Goal: Complete application form

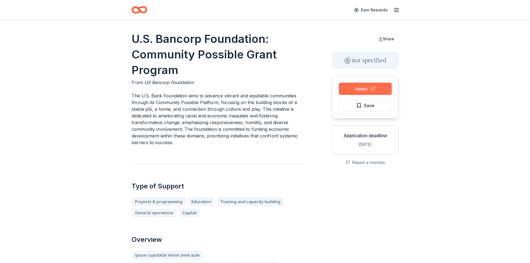
click at [355, 88] on button "Apply" at bounding box center [365, 89] width 53 height 12
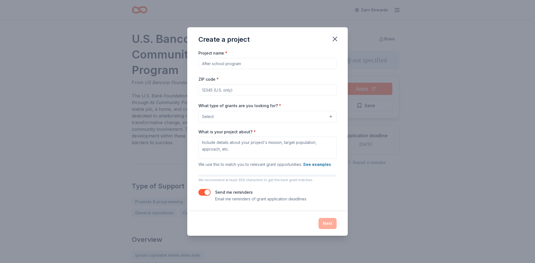
click at [241, 58] on input "Project name *" at bounding box center [267, 63] width 138 height 11
click at [335, 35] on icon "button" at bounding box center [335, 39] width 8 height 8
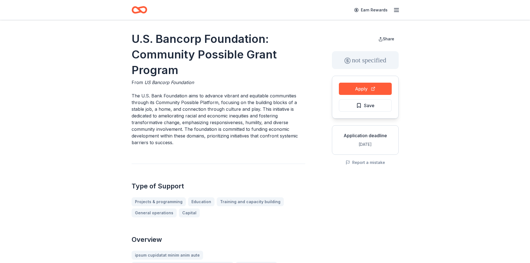
click at [397, 9] on icon "button" at bounding box center [396, 10] width 7 height 7
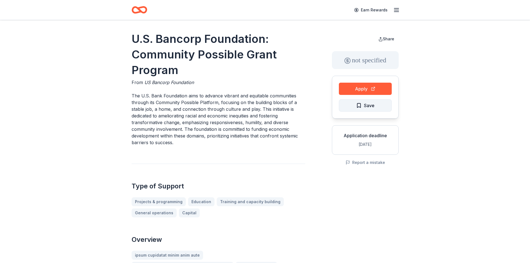
click at [364, 105] on span "Save" at bounding box center [369, 105] width 11 height 7
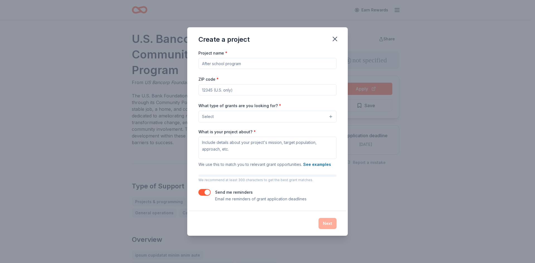
click at [419, 66] on div "Create a project Project name * ZIP code * What type of grants are you looking …" at bounding box center [267, 131] width 535 height 263
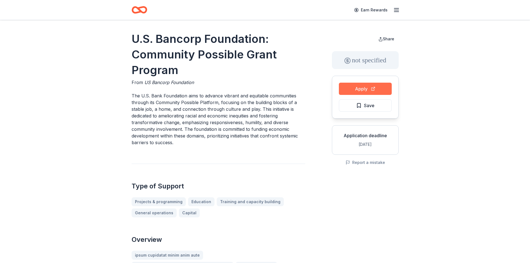
click at [370, 87] on button "Apply" at bounding box center [365, 89] width 53 height 12
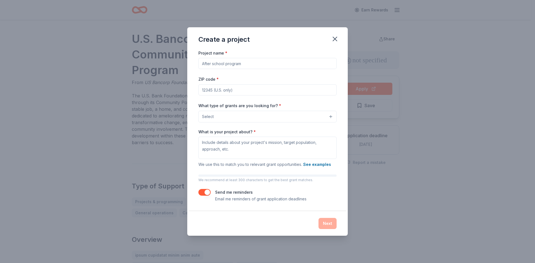
click at [221, 59] on input "Project name *" at bounding box center [267, 63] width 138 height 11
type input "Partnering with the visually impaired community"
click at [218, 87] on input "ZIP code *" at bounding box center [267, 89] width 138 height 11
type input "85012"
click at [302, 102] on div "What type of grants are you looking for? * Select" at bounding box center [267, 112] width 138 height 20
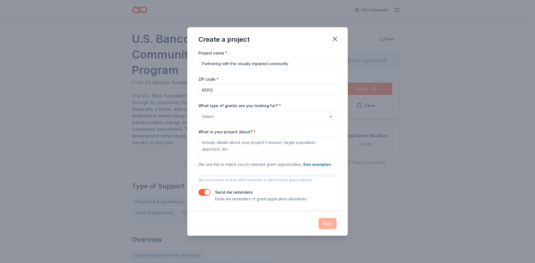
click at [268, 113] on button "Select" at bounding box center [267, 117] width 138 height 12
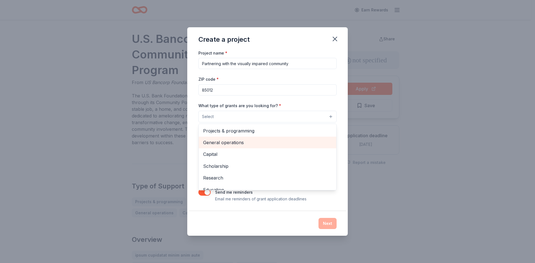
click at [250, 139] on span "General operations" at bounding box center [267, 142] width 129 height 7
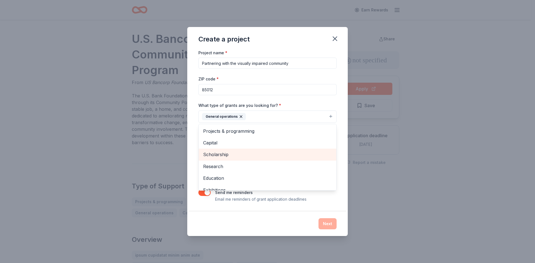
click at [239, 151] on span "Scholarship" at bounding box center [267, 154] width 129 height 7
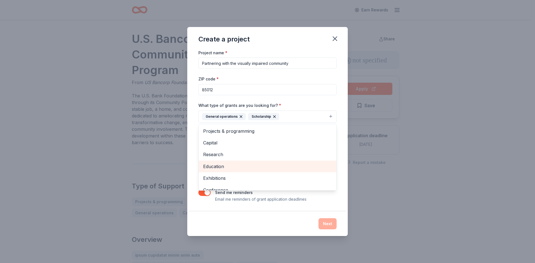
click at [263, 163] on span "Education" at bounding box center [267, 166] width 129 height 7
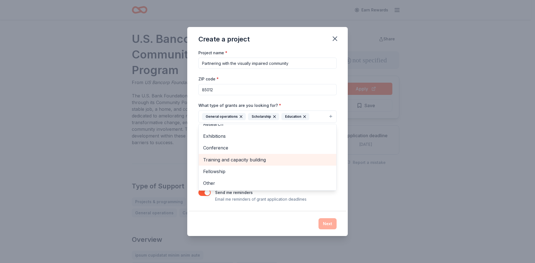
click at [265, 156] on span "Training and capacity building" at bounding box center [267, 159] width 129 height 7
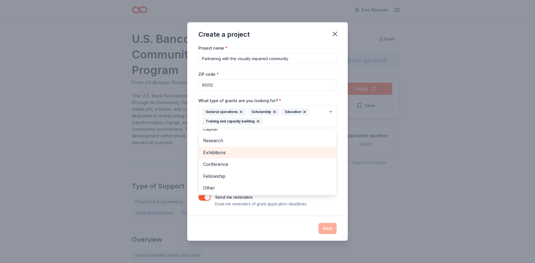
scroll to position [0, 0]
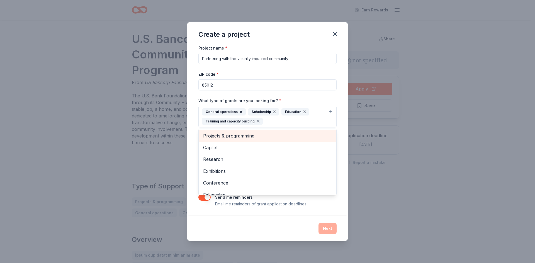
click at [266, 133] on span "Projects & programming" at bounding box center [267, 135] width 129 height 7
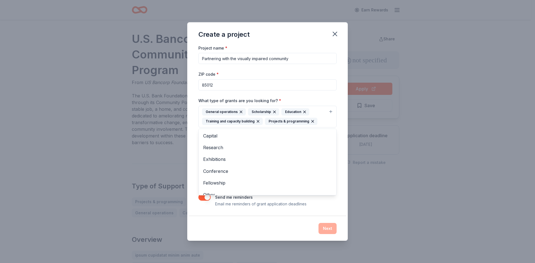
click at [336, 127] on div "Project name * Partnering with the visually impaired community ZIP code * 85012…" at bounding box center [267, 131] width 160 height 172
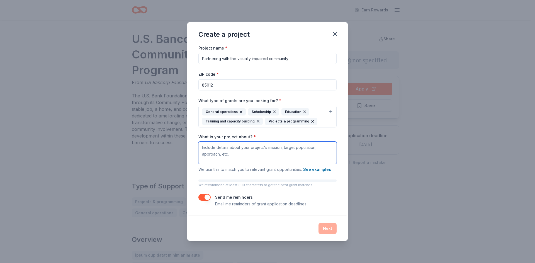
click at [211, 154] on textarea "What is your project about? *" at bounding box center [267, 153] width 138 height 22
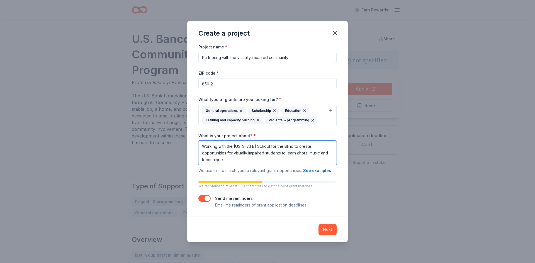
drag, startPoint x: 236, startPoint y: 168, endPoint x: 229, endPoint y: 171, distance: 7.0
click at [229, 165] on textarea "Working with the Arizona School for the Blind to create opportunities for visua…" at bounding box center [267, 153] width 138 height 25
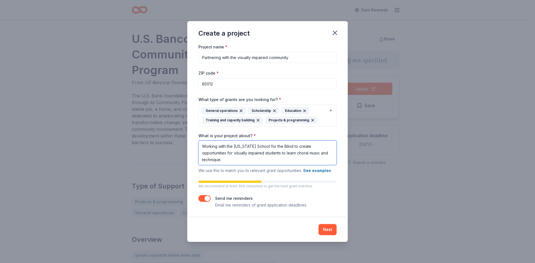
click at [252, 157] on textarea "Working with the Arizona School for the Blind to create opportunities for visua…" at bounding box center [267, 153] width 138 height 25
drag, startPoint x: 253, startPoint y: 152, endPoint x: 291, endPoint y: 154, distance: 38.2
click at [291, 154] on textarea "Working with the Arizona School for the Blind to create opportunities for visua…" at bounding box center [267, 153] width 138 height 25
click at [250, 150] on textarea "Working with the Arizona Center for the Blind and Visually Impaired to create o…" at bounding box center [267, 153] width 138 height 25
click at [287, 154] on textarea "Working with the Arizona Center for the Blind and Visually Impaired to create o…" at bounding box center [267, 153] width 138 height 25
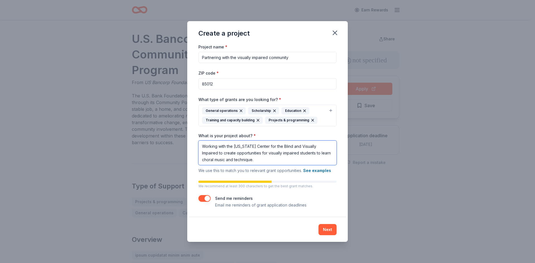
click at [288, 165] on textarea "Working with the Arizona Center for the Blind and Visually Impaired to create o…" at bounding box center [267, 153] width 138 height 25
type textarea "Working with the Arizona Center for the Blind and Visually Impaired to create o…"
click at [327, 230] on button "Next" at bounding box center [327, 229] width 18 height 11
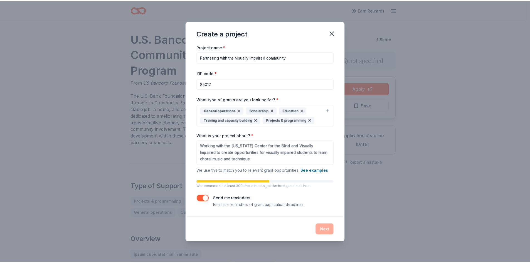
scroll to position [0, 0]
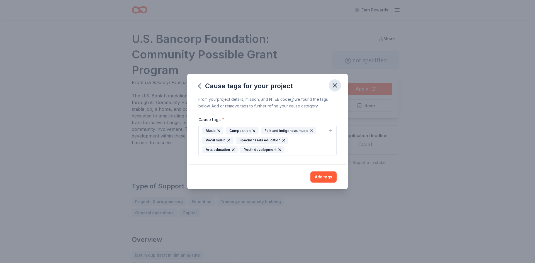
click at [333, 82] on icon "button" at bounding box center [335, 86] width 8 height 8
click at [319, 183] on button "Add tags" at bounding box center [323, 177] width 26 height 11
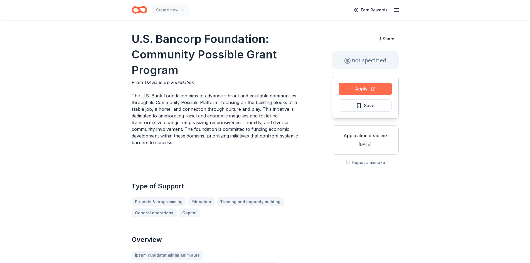
click at [378, 87] on button "Apply" at bounding box center [365, 89] width 53 height 12
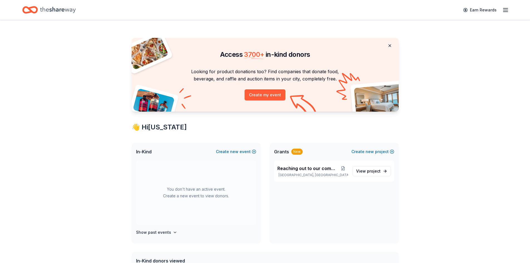
click at [390, 46] on button at bounding box center [389, 45] width 13 height 11
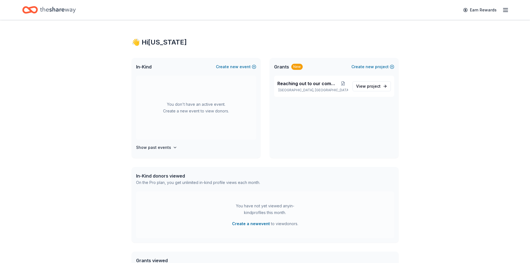
click at [506, 10] on line "button" at bounding box center [506, 10] width 4 height 0
click at [449, 127] on div "👋 Hi [US_STATE] In-Kind Create new event You don't have an active event. Create…" at bounding box center [265, 177] width 530 height 314
click at [370, 88] on span "project" at bounding box center [374, 86] width 14 height 5
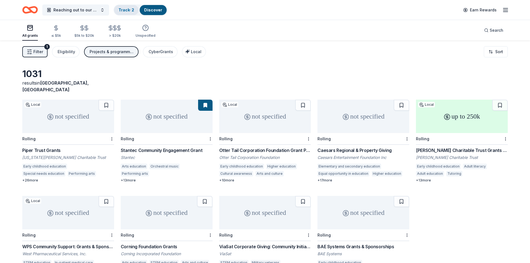
click at [126, 11] on link "Track · 2" at bounding box center [127, 10] width 16 height 5
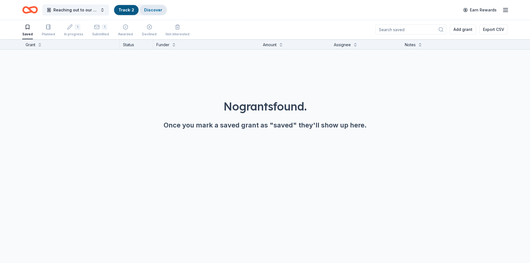
click at [153, 8] on link "Discover" at bounding box center [153, 10] width 18 height 5
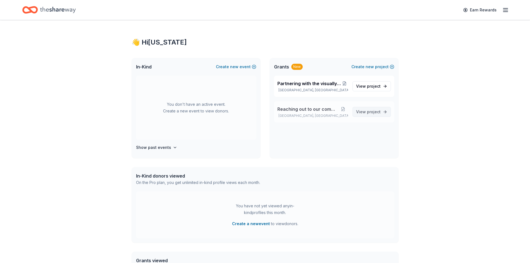
click at [368, 112] on span "project" at bounding box center [374, 111] width 14 height 5
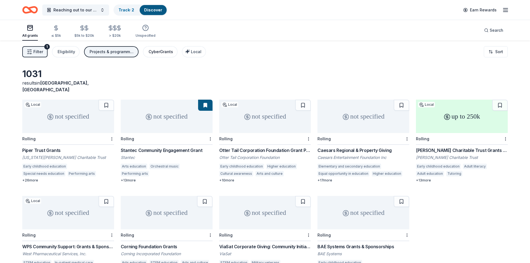
click at [168, 52] on div "CyberGrants" at bounding box center [161, 51] width 25 height 7
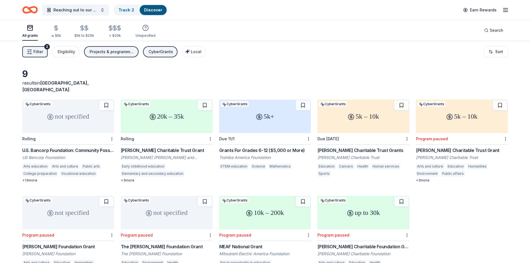
click at [37, 50] on span "Filter" at bounding box center [38, 51] width 10 height 7
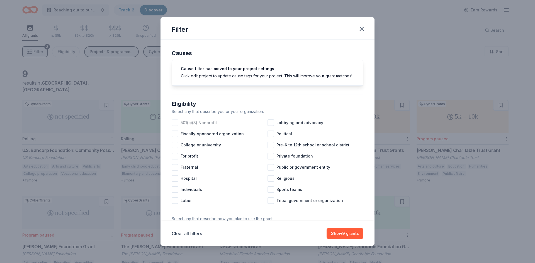
click at [173, 126] on div at bounding box center [175, 122] width 7 height 7
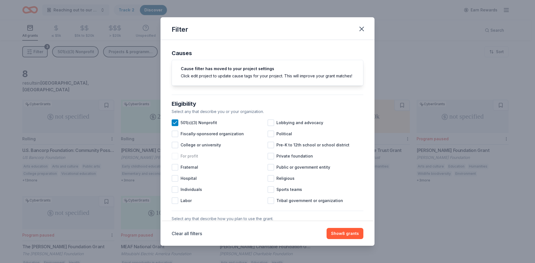
scroll to position [56, 0]
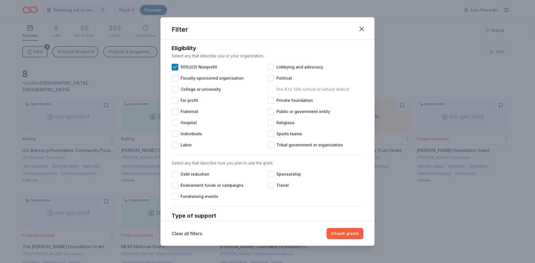
click at [268, 93] on div at bounding box center [270, 89] width 7 height 7
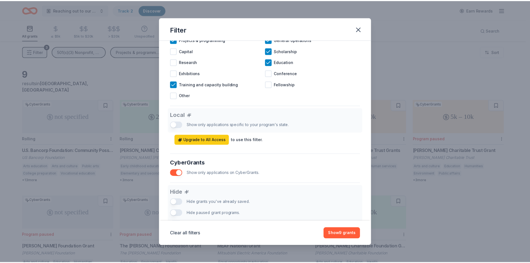
scroll to position [298, 0]
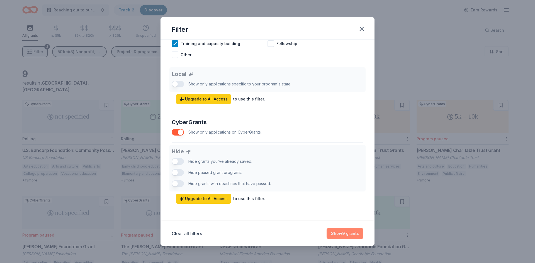
click at [339, 236] on button "Show 9 grants" at bounding box center [344, 233] width 37 height 11
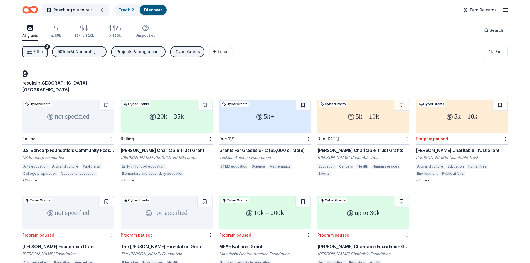
click at [69, 147] on div "U.S. Bancorp Foundation: Community Possible Grant Program US Bancorp Foundation…" at bounding box center [68, 165] width 92 height 36
click at [129, 178] on div "+ 3 more" at bounding box center [167, 180] width 92 height 4
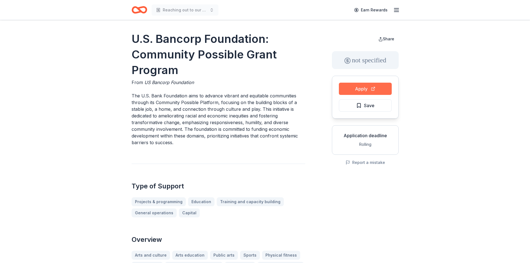
click at [349, 90] on button "Apply" at bounding box center [365, 89] width 53 height 12
click at [362, 105] on span "Save" at bounding box center [365, 105] width 18 height 7
